Goal: Information Seeking & Learning: Learn about a topic

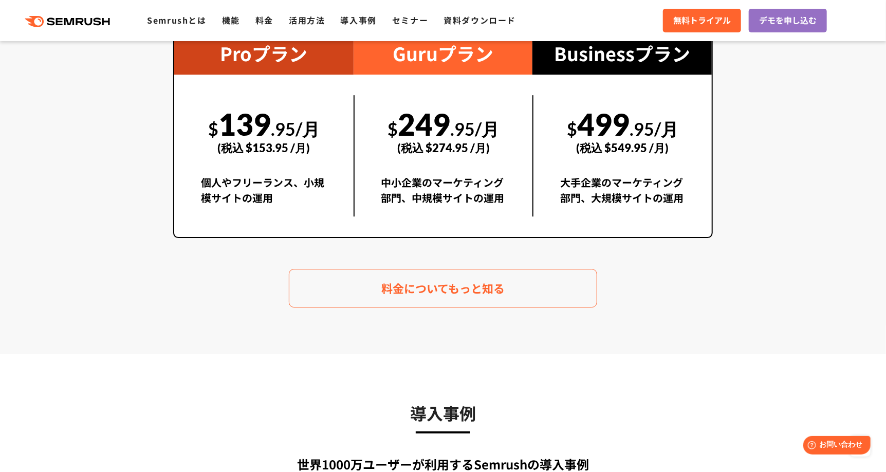
scroll to position [1904, 0]
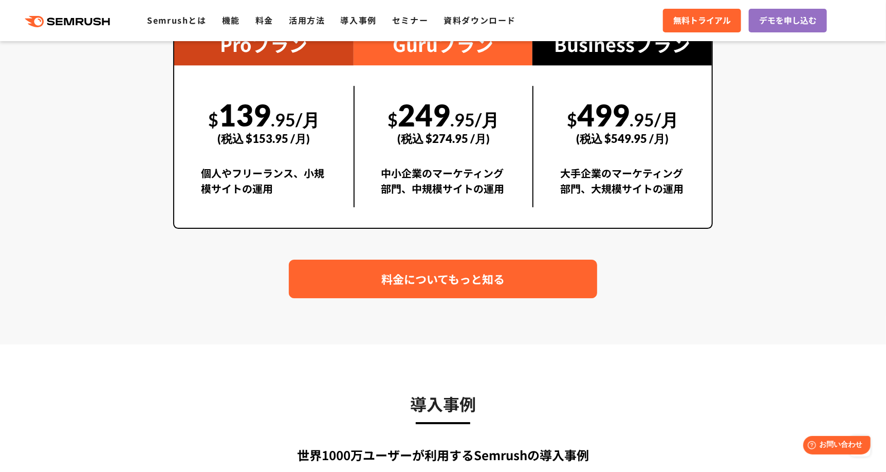
click at [413, 278] on span "料金についてもっと知る" at bounding box center [442, 279] width 123 height 18
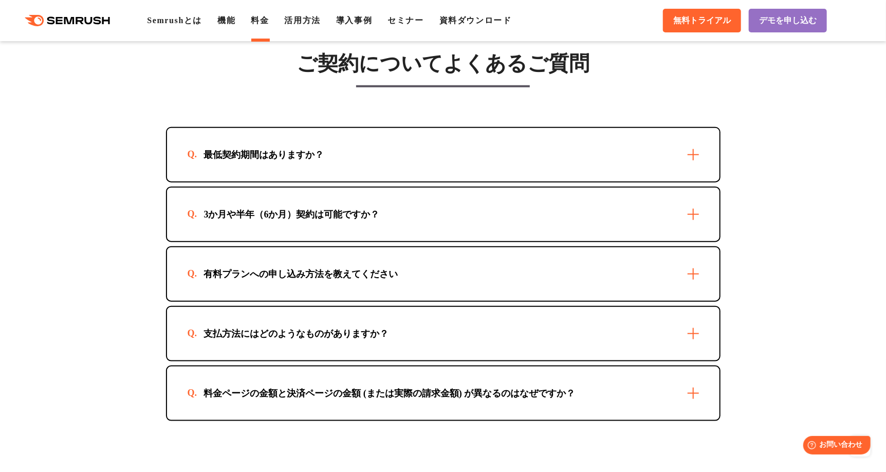
scroll to position [2928, 0]
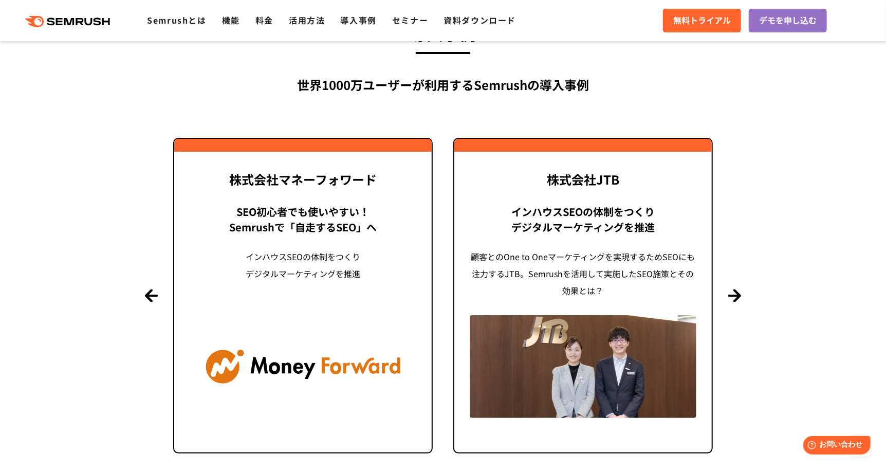
scroll to position [2280, 0]
